Goal: Check status: Check status

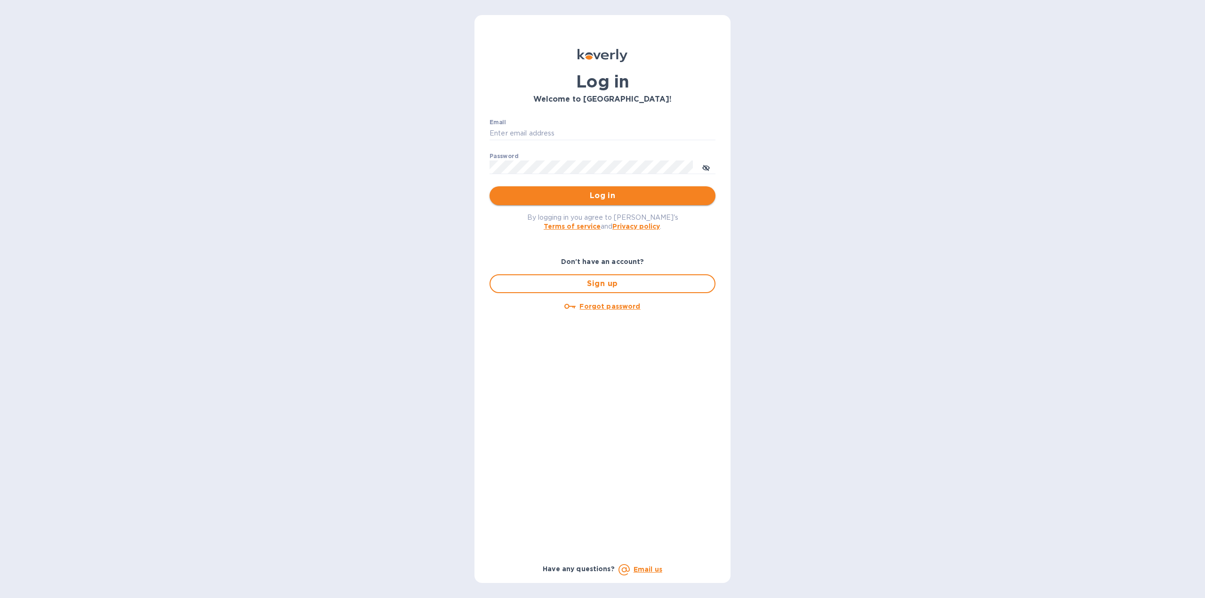
type input "[EMAIL_ADDRESS][DOMAIN_NAME]"
click at [578, 189] on button "Log in" at bounding box center [603, 195] width 226 height 19
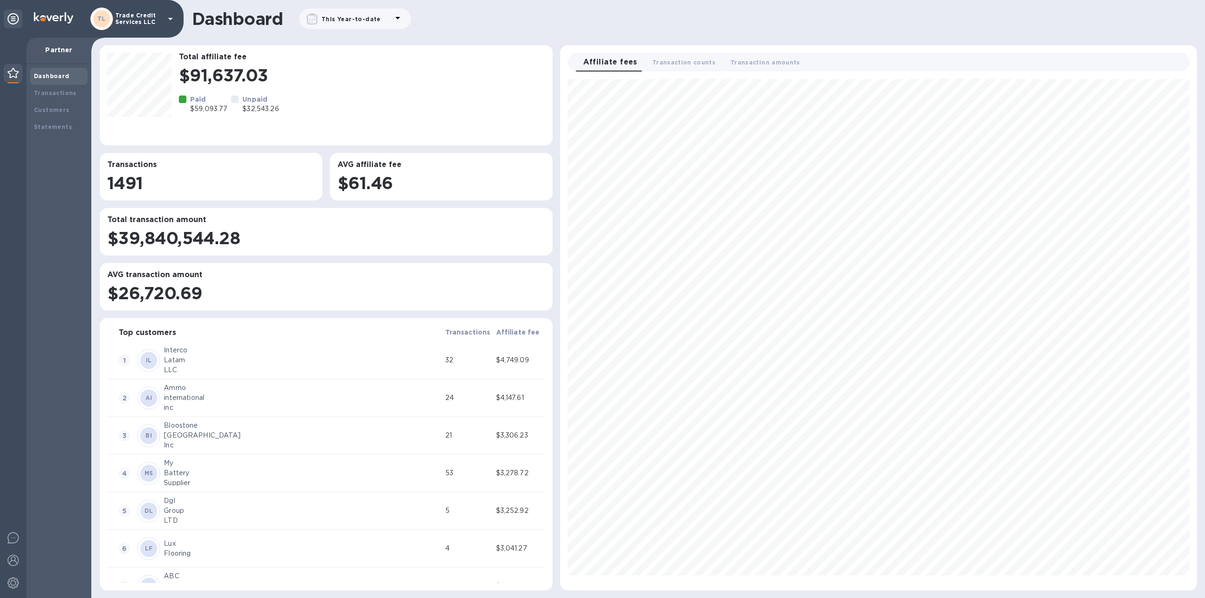
scroll to position [504, 629]
click at [56, 91] on b "Transactions" at bounding box center [55, 92] width 43 height 7
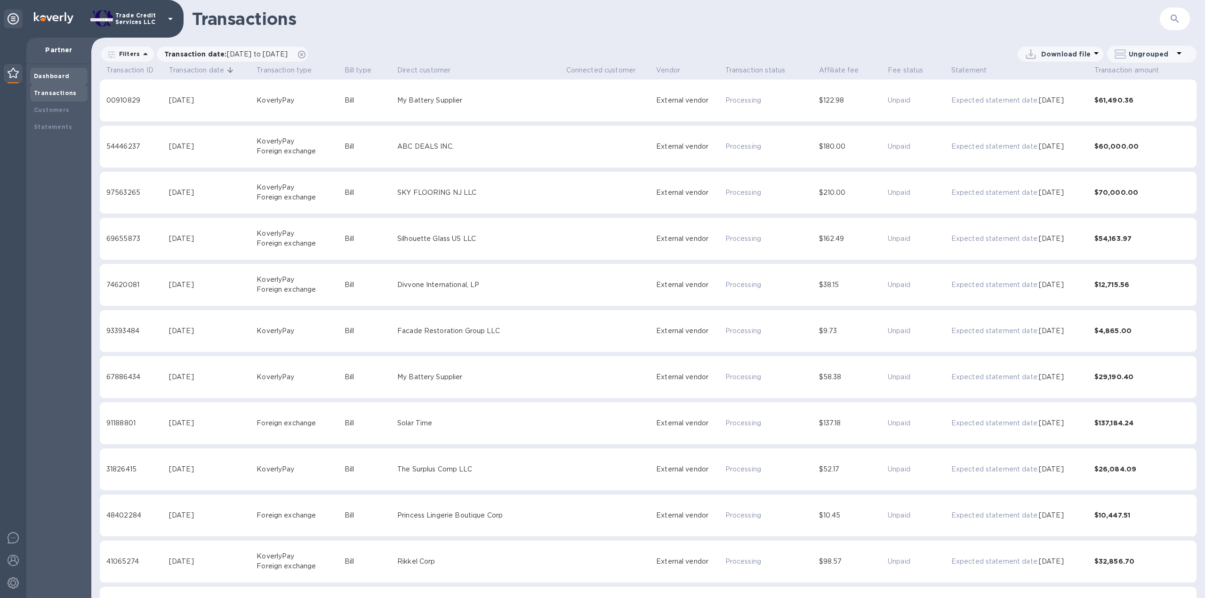
click at [61, 72] on div "Dashboard" at bounding box center [59, 76] width 50 height 9
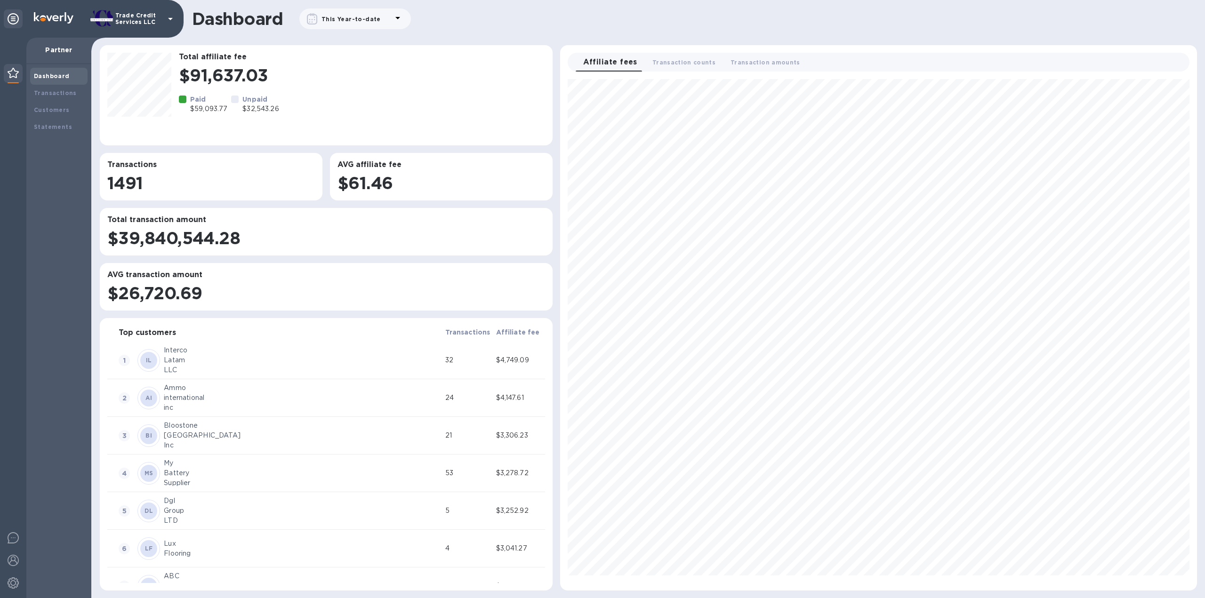
scroll to position [504, 629]
